Goal: Navigation & Orientation: Find specific page/section

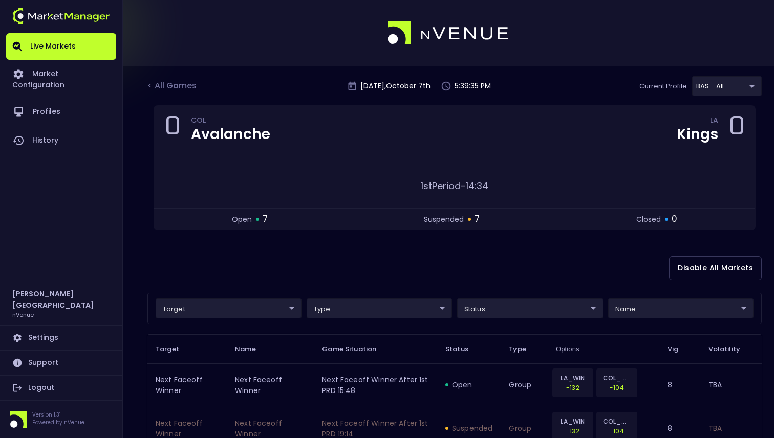
scroll to position [58, 0]
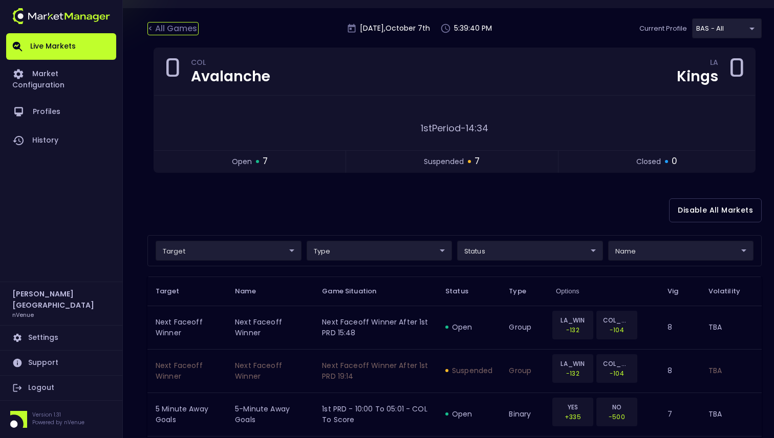
click at [166, 24] on div "< All Games" at bounding box center [172, 28] width 51 height 13
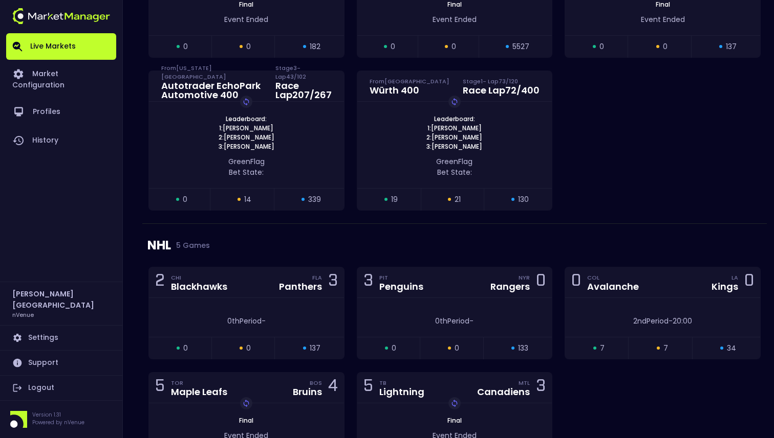
scroll to position [1135, 0]
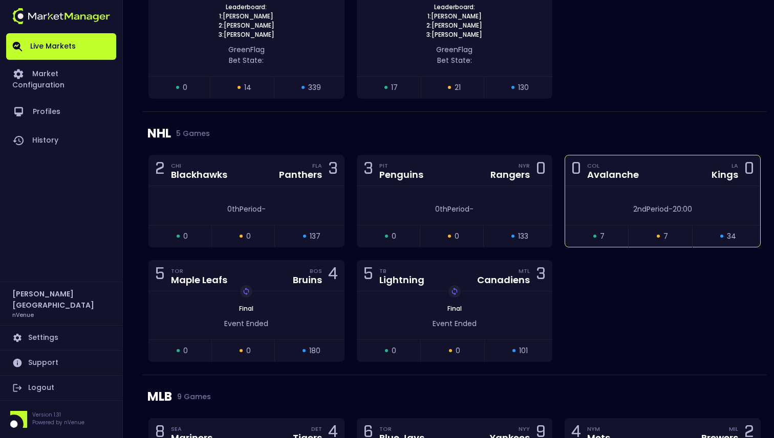
click at [624, 201] on div "2nd Period - 20:00" at bounding box center [662, 207] width 195 height 16
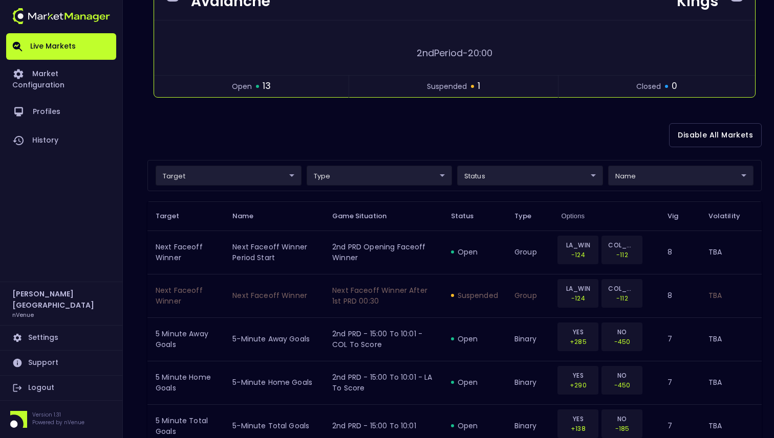
scroll to position [158, 0]
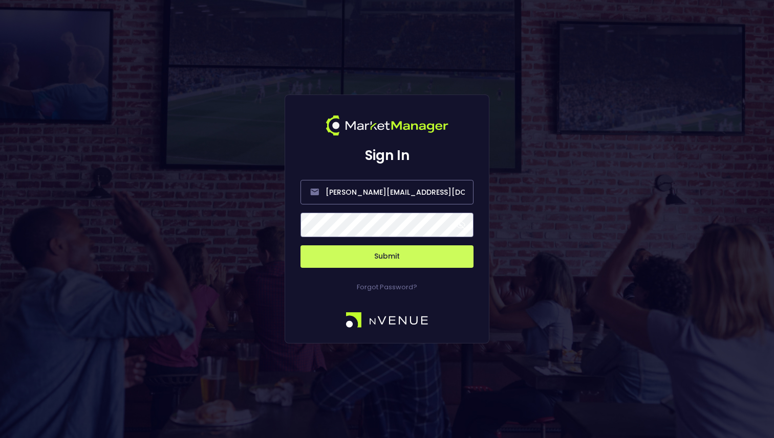
click at [347, 253] on button "Submit" at bounding box center [386, 257] width 173 height 23
click at [363, 255] on button "Submit" at bounding box center [386, 257] width 173 height 23
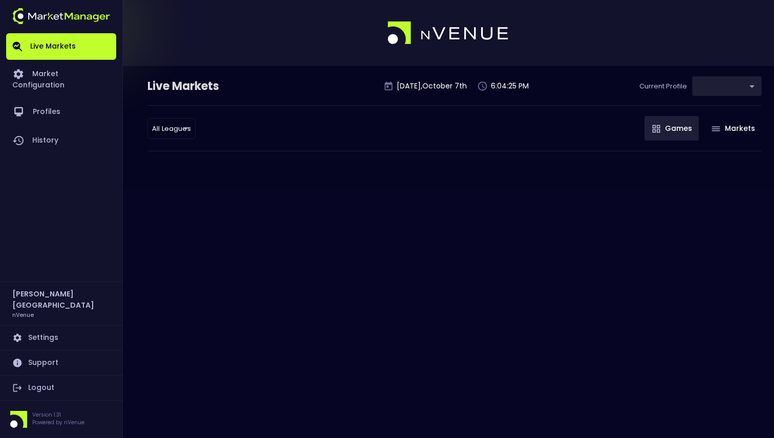
type input "0d810fa5-e353-4d9c-b11d-31f095cae871"
